Goal: Information Seeking & Learning: Learn about a topic

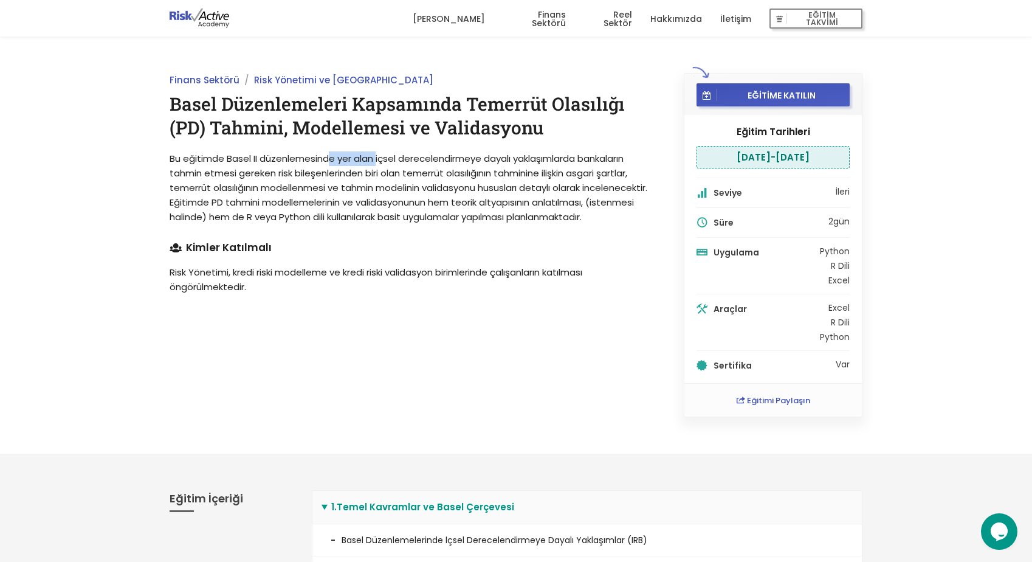
drag, startPoint x: 333, startPoint y: 157, endPoint x: 378, endPoint y: 164, distance: 45.4
click at [378, 164] on span "Bu eğitimde Basel II düzenlemesinde yer alan içsel derecelendirmeye dayalı yakl…" at bounding box center [409, 187] width 478 height 71
click at [392, 162] on span "Bu eğitimde Basel II düzenlemesinde yer alan içsel derecelendirmeye dayalı yakl…" at bounding box center [409, 187] width 478 height 71
click at [421, 160] on span "Bu eğitimde Basel II düzenlemesinde yer alan içsel derecelendirmeye dayalı yakl…" at bounding box center [409, 187] width 478 height 71
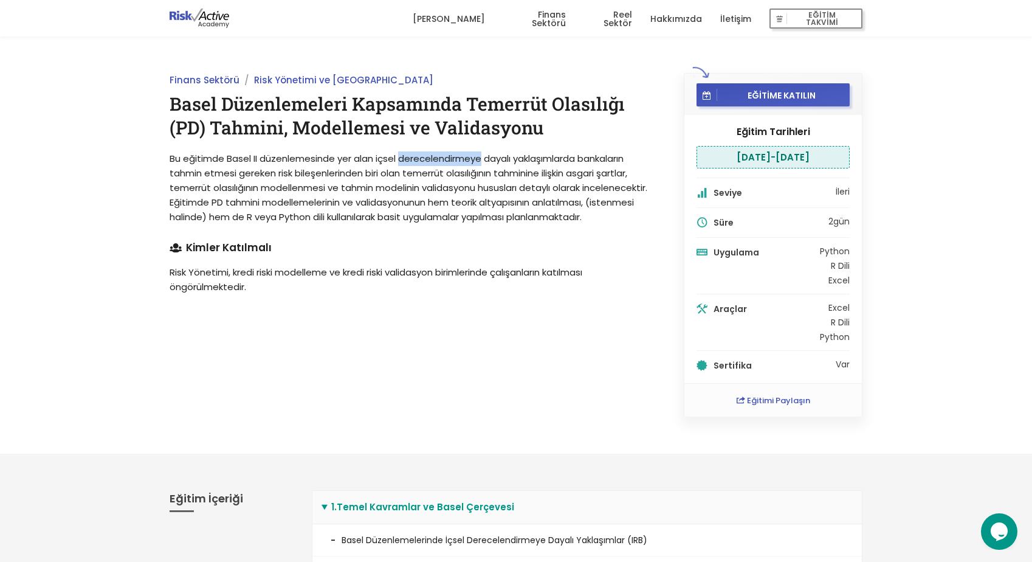
click at [421, 160] on span "Bu eğitimde Basel II düzenlemesinde yer alan içsel derecelendirmeye dayalı yakl…" at bounding box center [409, 187] width 478 height 71
drag, startPoint x: 191, startPoint y: 176, endPoint x: 273, endPoint y: 175, distance: 81.5
click at [269, 175] on span "Bu eğitimde Basel II düzenlemesinde yer alan içsel derecelendirmeye dayalı yakl…" at bounding box center [409, 187] width 478 height 71
drag, startPoint x: 349, startPoint y: 176, endPoint x: 368, endPoint y: 178, distance: 19.5
click at [368, 178] on span "Bu eğitimde Basel II düzenlemesinde yer alan içsel derecelendirmeye dayalı yakl…" at bounding box center [409, 187] width 478 height 71
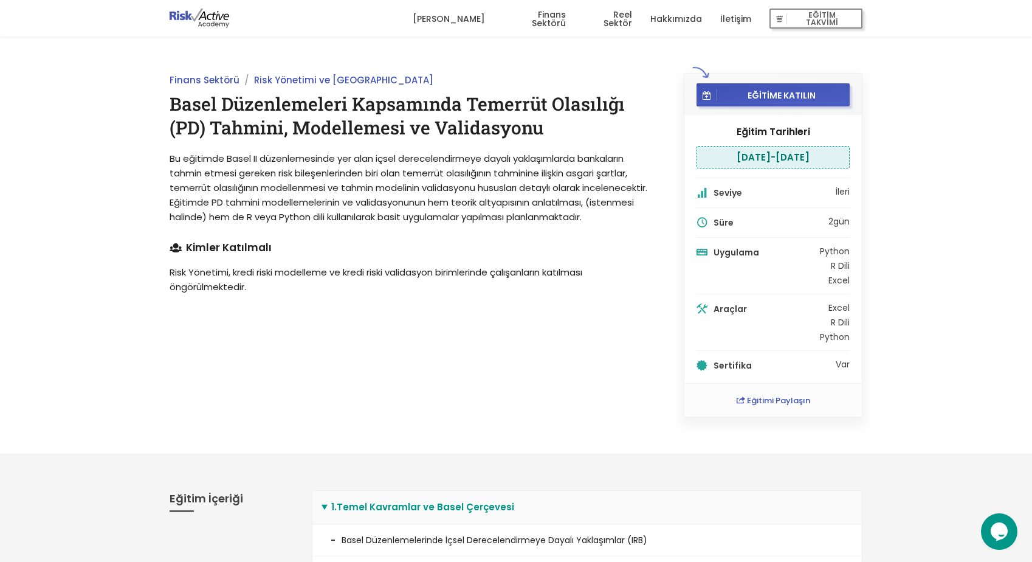
click at [320, 200] on span "Bu eğitimde Basel II düzenlemesinde yer alan içsel derecelendirmeye dayalı yakl…" at bounding box center [409, 187] width 478 height 71
drag, startPoint x: 258, startPoint y: 262, endPoint x: 337, endPoint y: 280, distance: 80.5
click at [337, 280] on div "Finans Sektörü Risk Yönetimi ve [GEOGRAPHIC_DATA] Basel Düzenlemeleri Kapsamınd…" at bounding box center [413, 245] width 514 height 344
